Goal: Check status: Check status

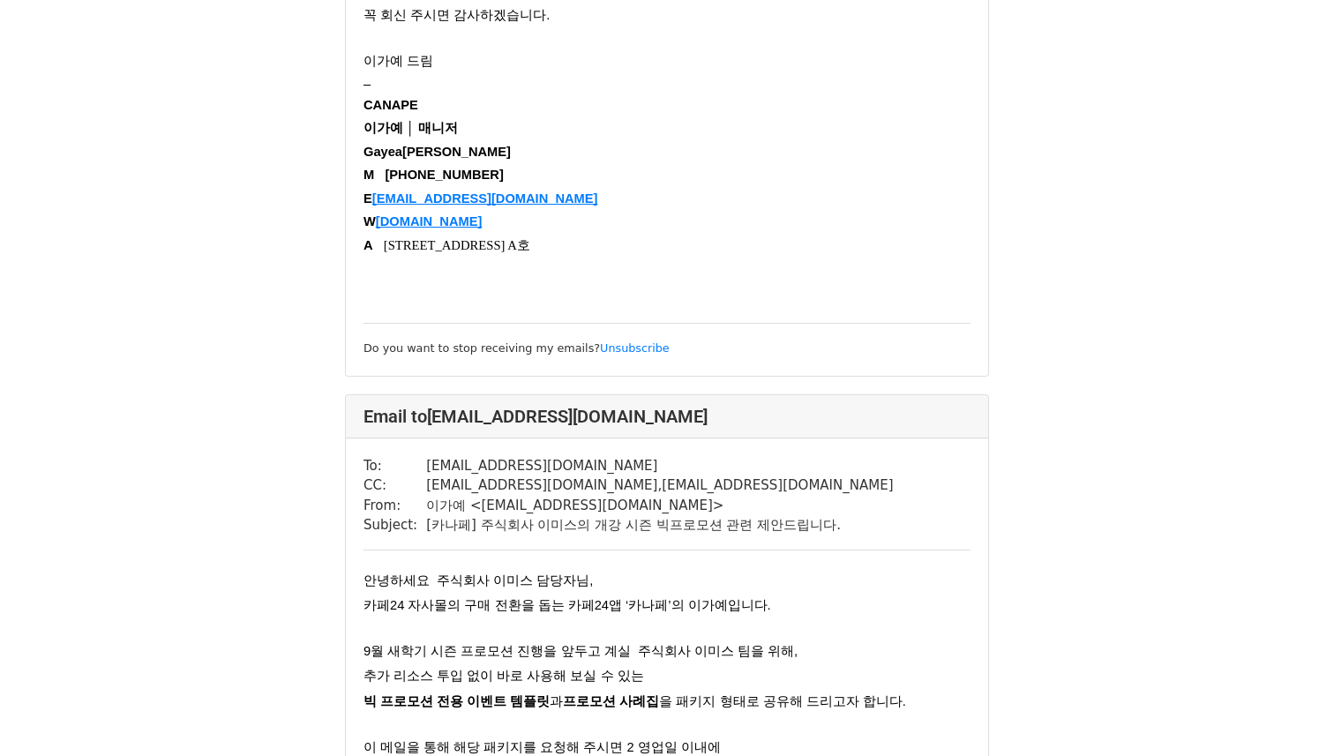
scroll to position [1068, 0]
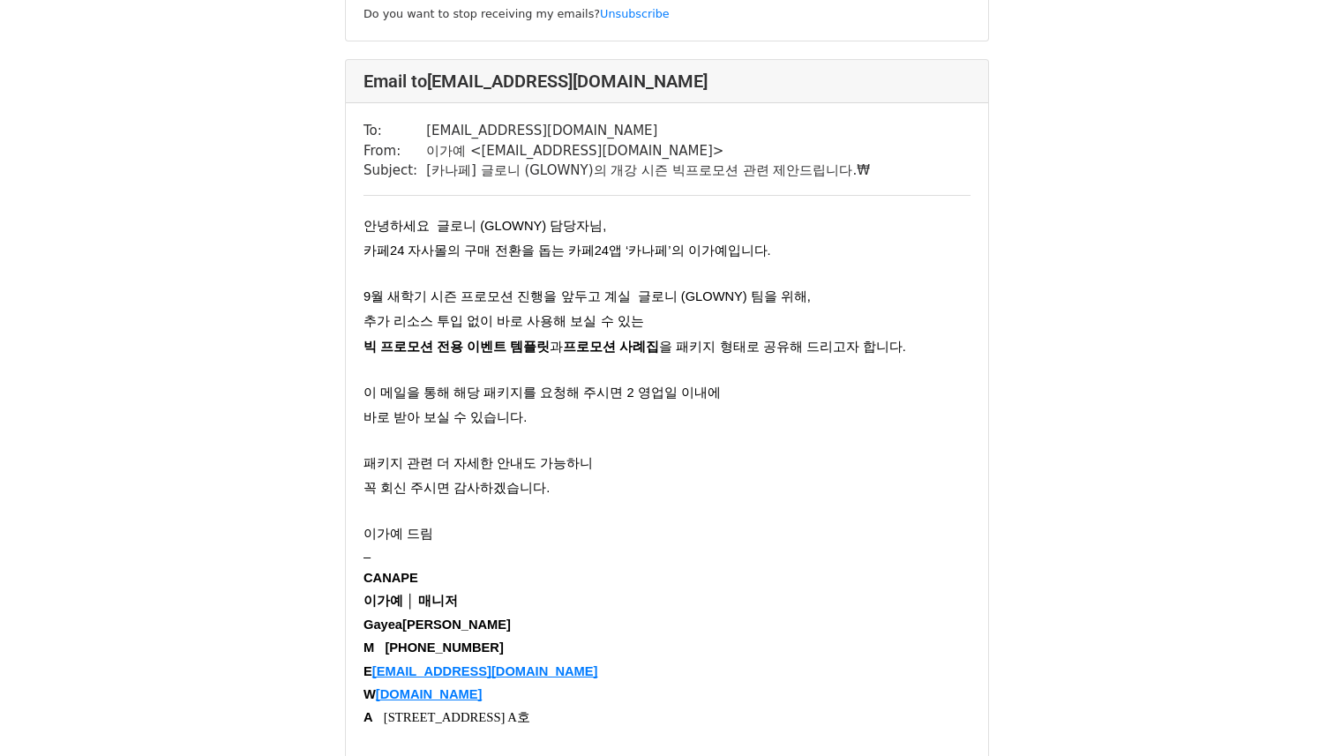
scroll to position [875, 0]
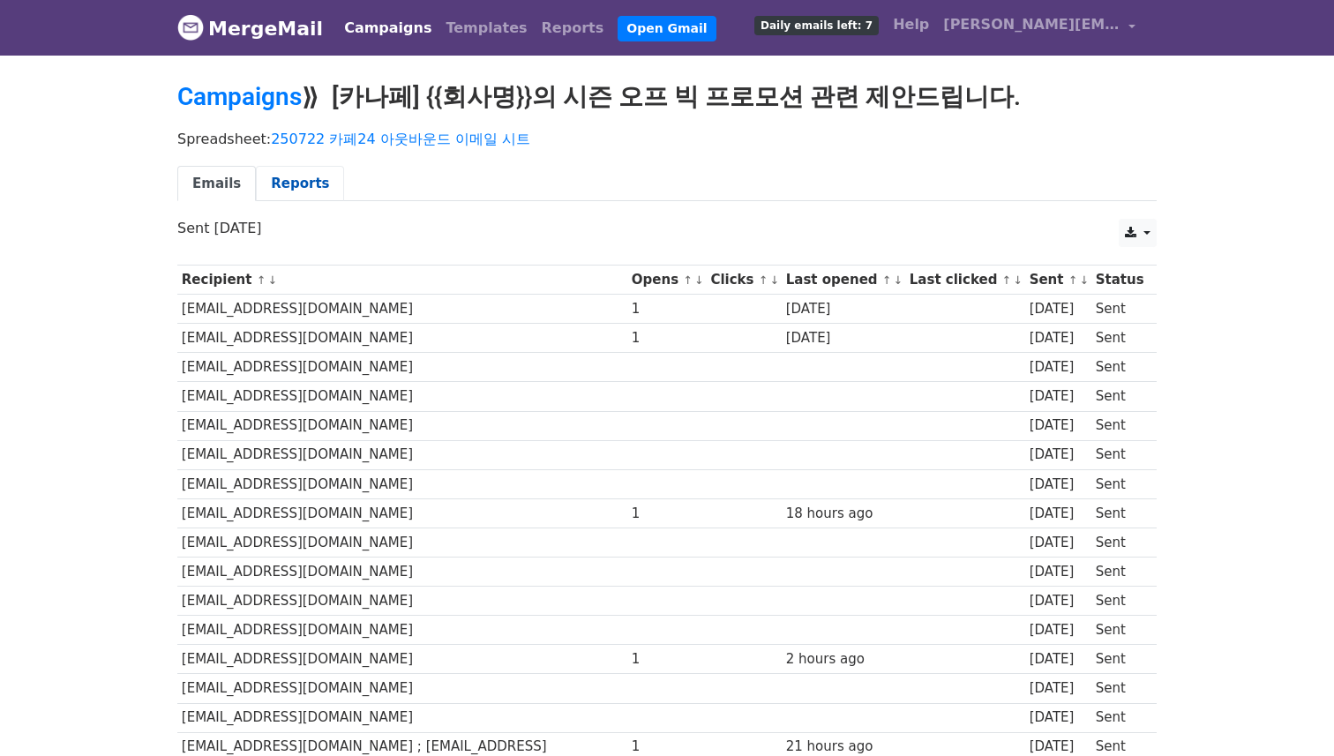
click at [316, 175] on link "Reports" at bounding box center [300, 184] width 88 height 36
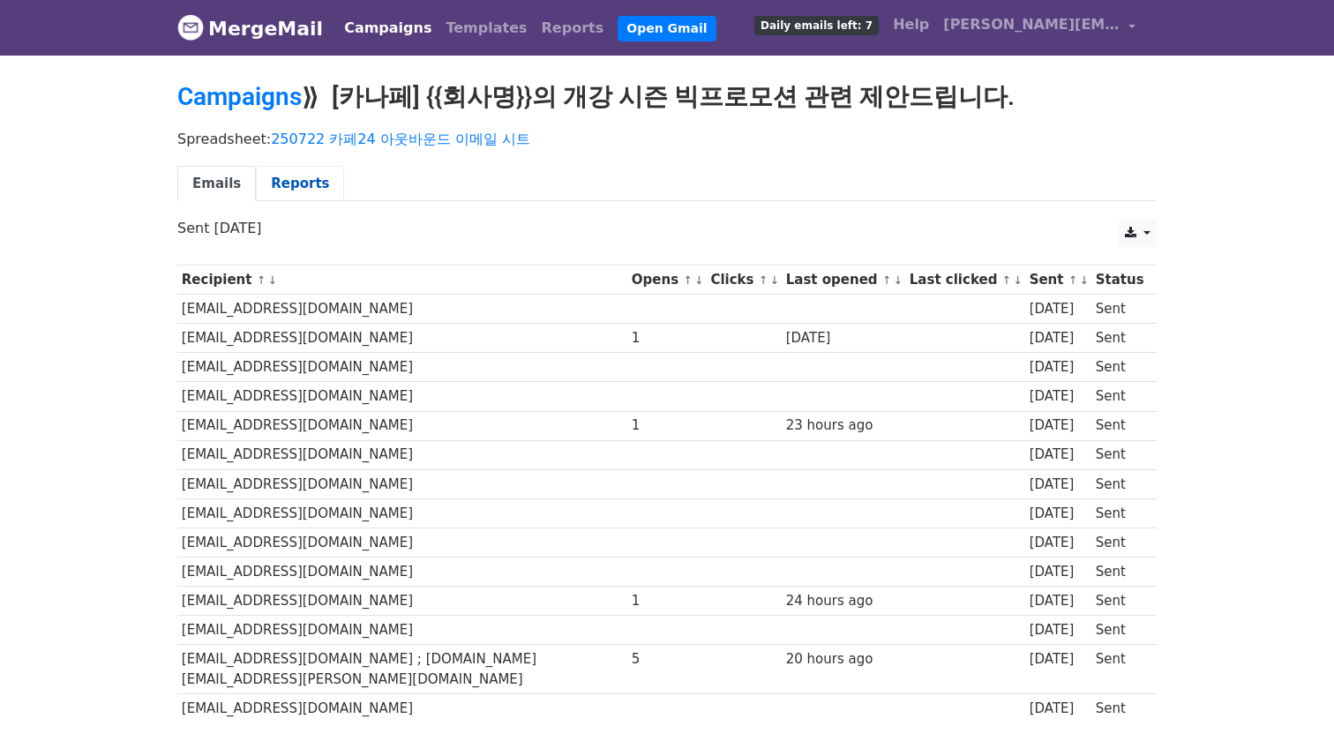
click at [260, 173] on link "Reports" at bounding box center [300, 184] width 88 height 36
